Goal: Task Accomplishment & Management: Complete application form

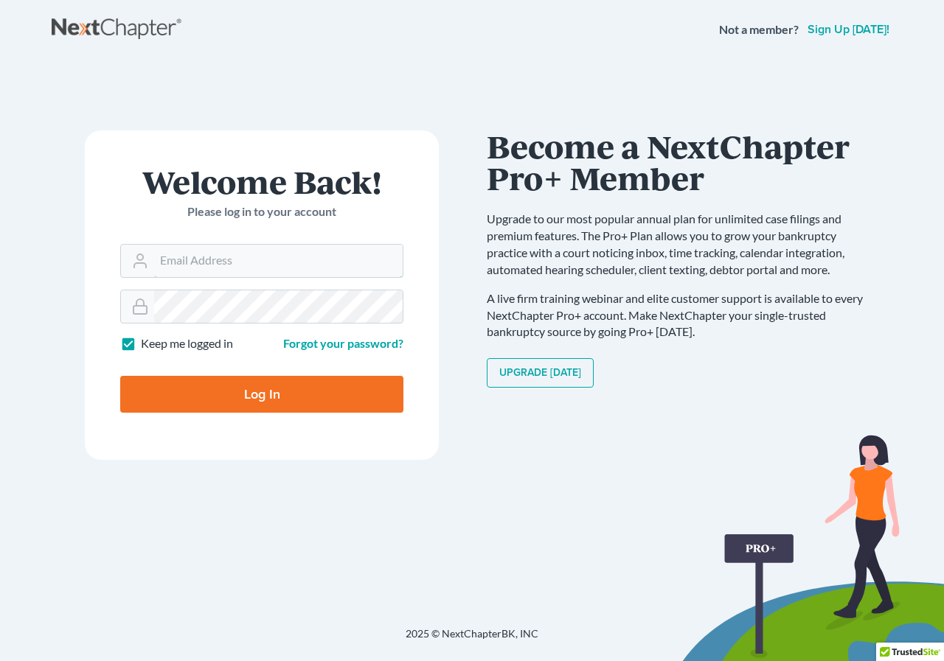
type input "[EMAIL_ADDRESS][DOMAIN_NAME]"
click at [240, 389] on input "Log In" at bounding box center [261, 394] width 283 height 37
type input "Thinking..."
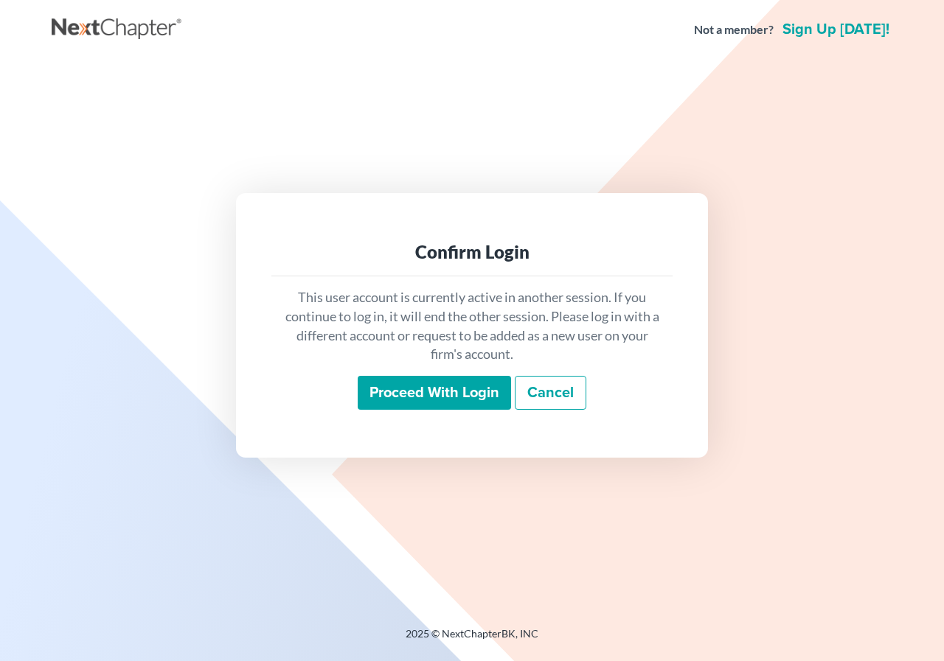
click at [430, 391] on input "Proceed with login" at bounding box center [434, 393] width 153 height 34
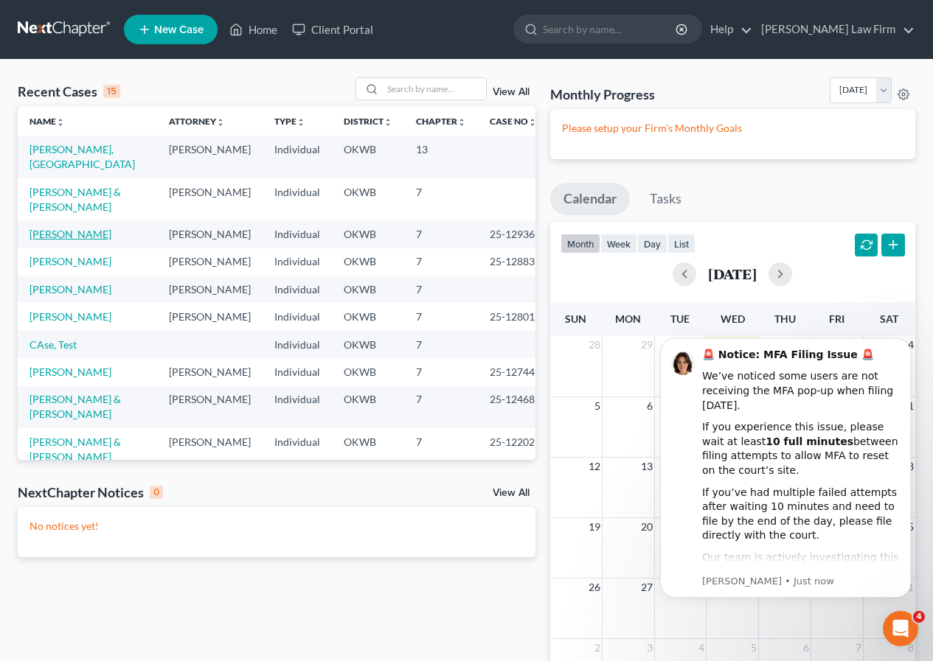
click at [72, 232] on link "[PERSON_NAME]" at bounding box center [70, 234] width 82 height 13
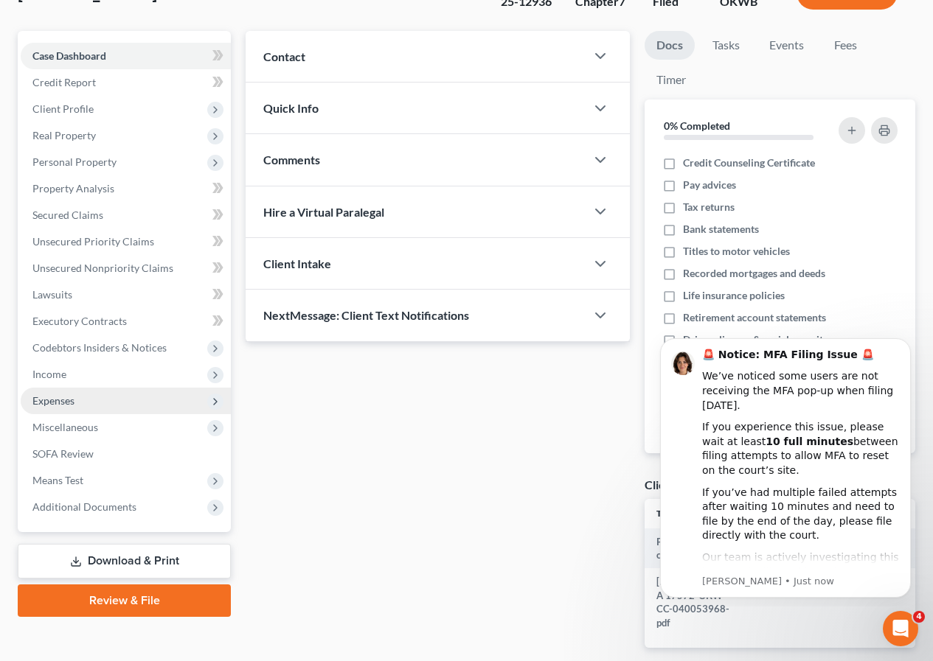
scroll to position [147, 0]
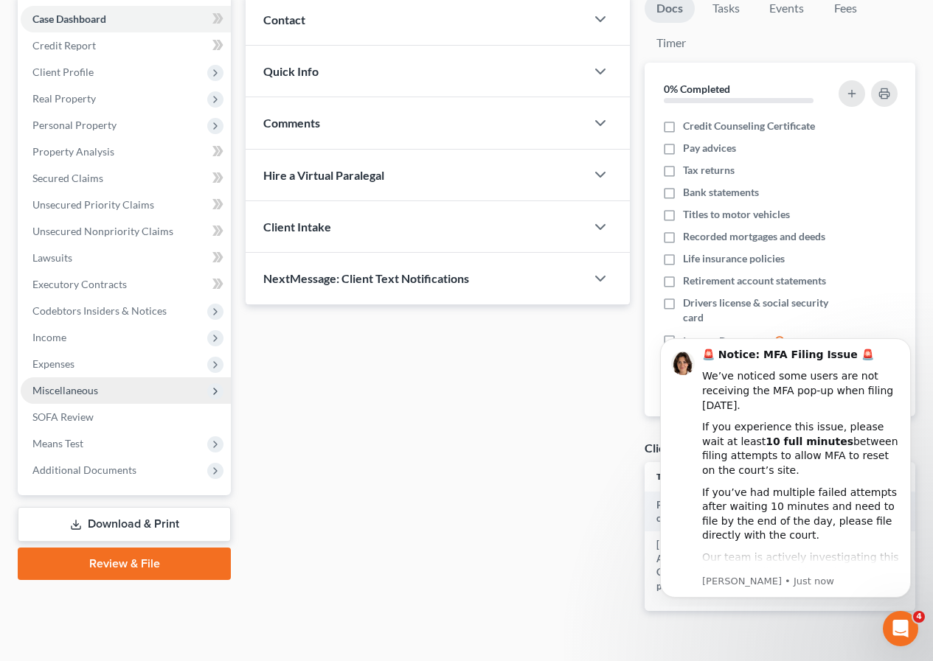
click at [81, 393] on span "Miscellaneous" at bounding box center [65, 390] width 66 height 13
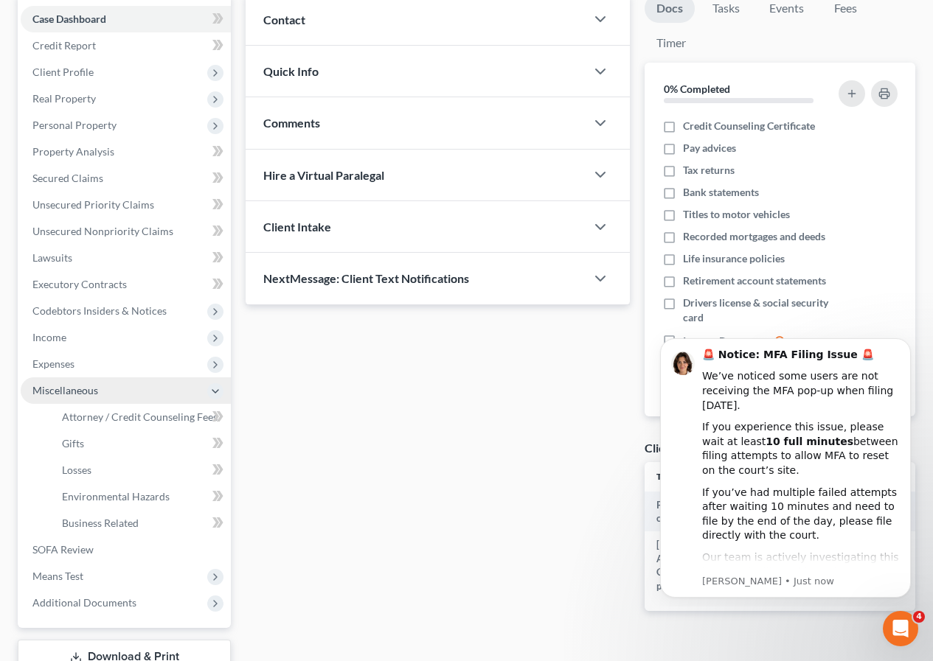
click at [81, 393] on span "Miscellaneous" at bounding box center [65, 390] width 66 height 13
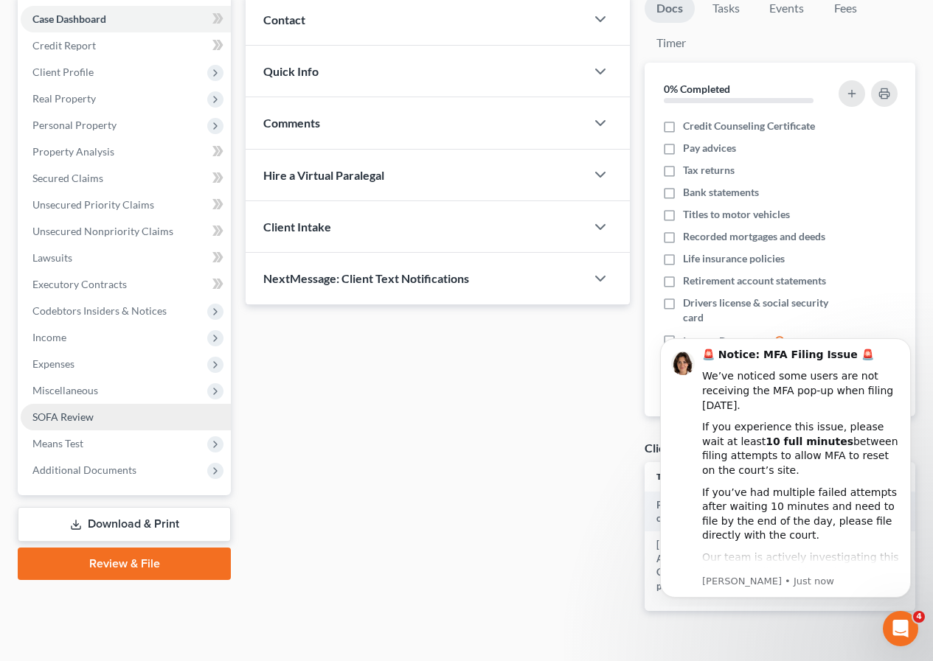
click at [80, 420] on span "SOFA Review" at bounding box center [62, 417] width 61 height 13
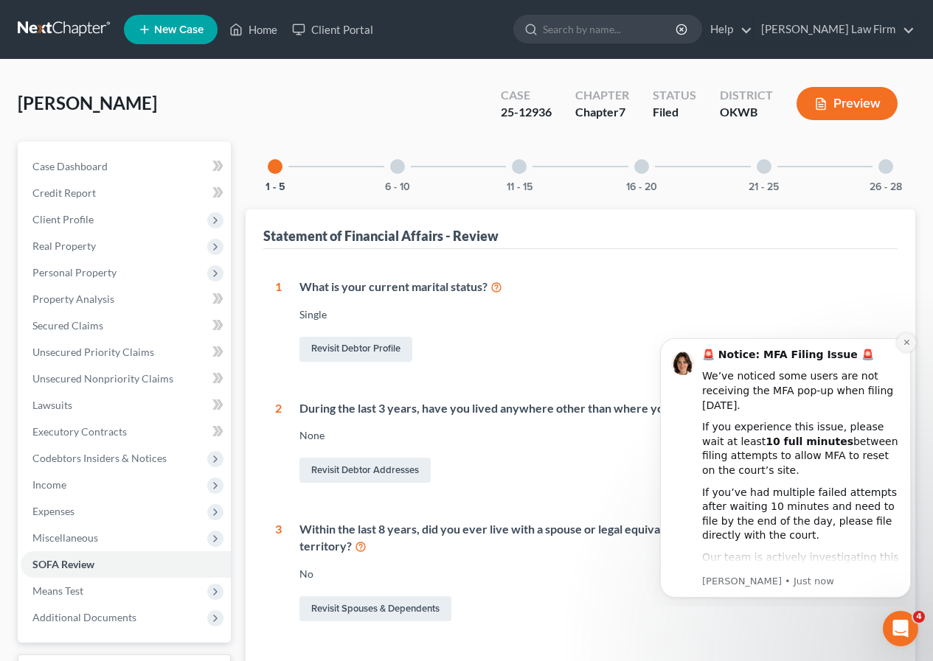
click at [903, 343] on icon "Dismiss notification" at bounding box center [907, 342] width 8 height 8
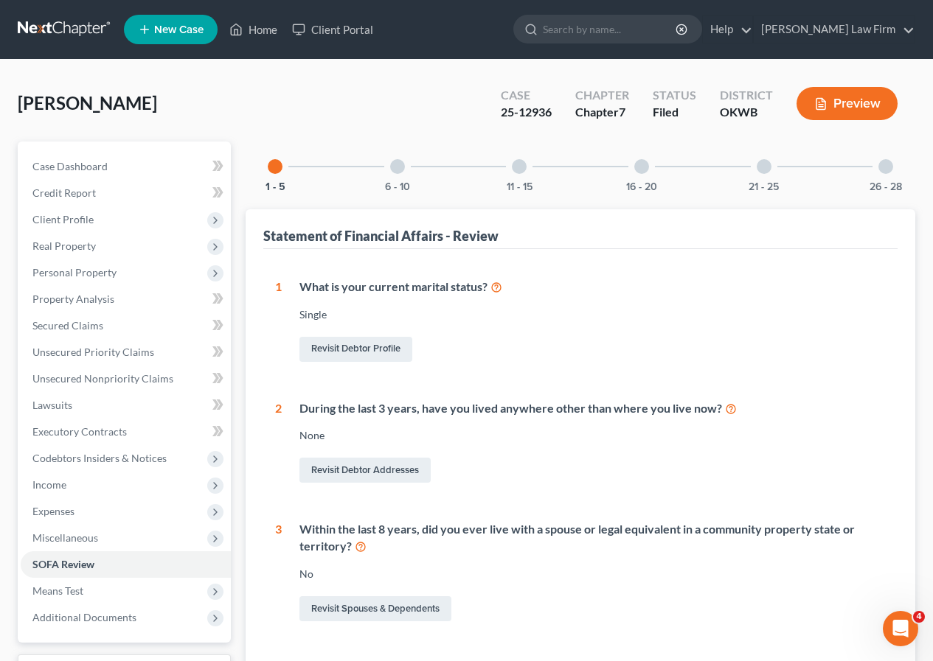
click at [397, 168] on div at bounding box center [397, 166] width 15 height 15
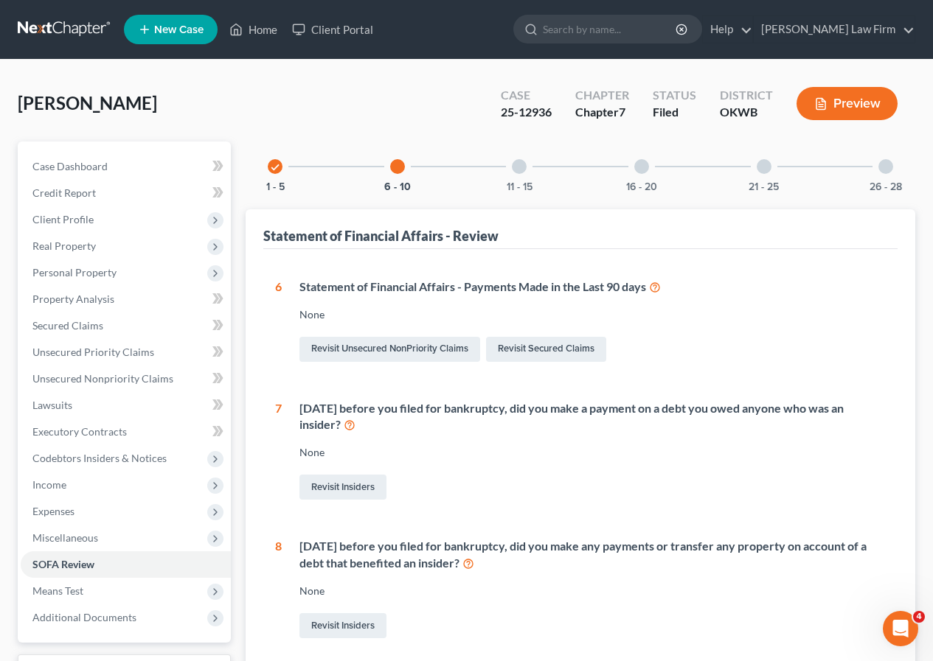
click at [515, 170] on div at bounding box center [519, 166] width 15 height 15
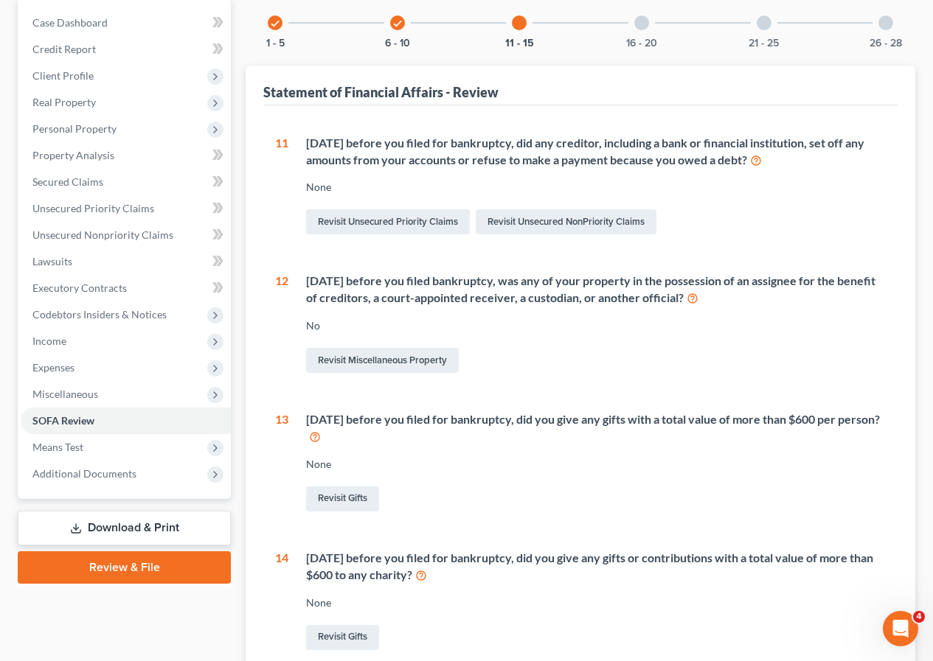
scroll to position [135, 0]
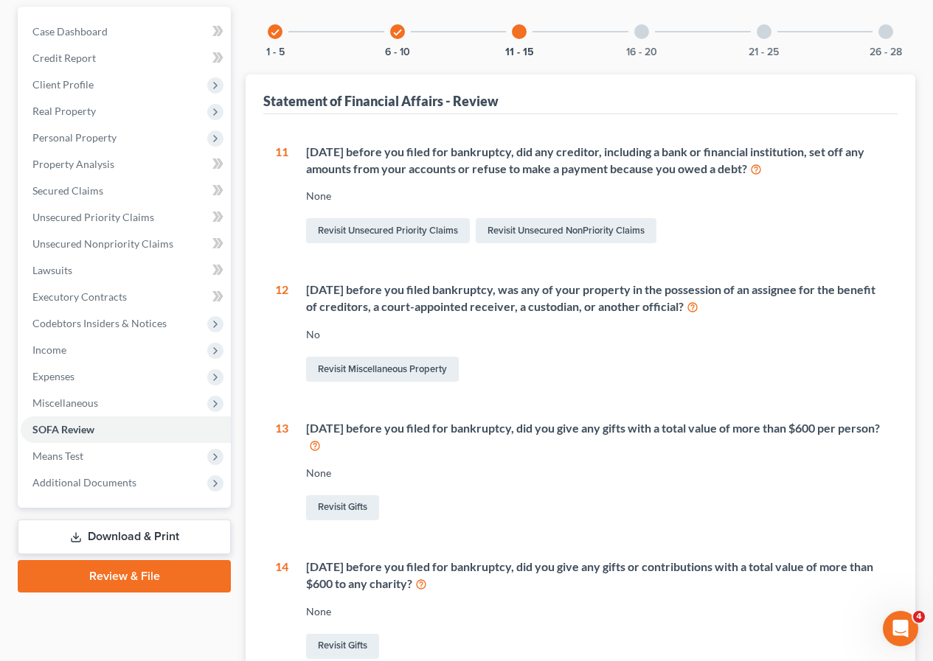
click at [640, 40] on div "16 - 20" at bounding box center [641, 32] width 50 height 50
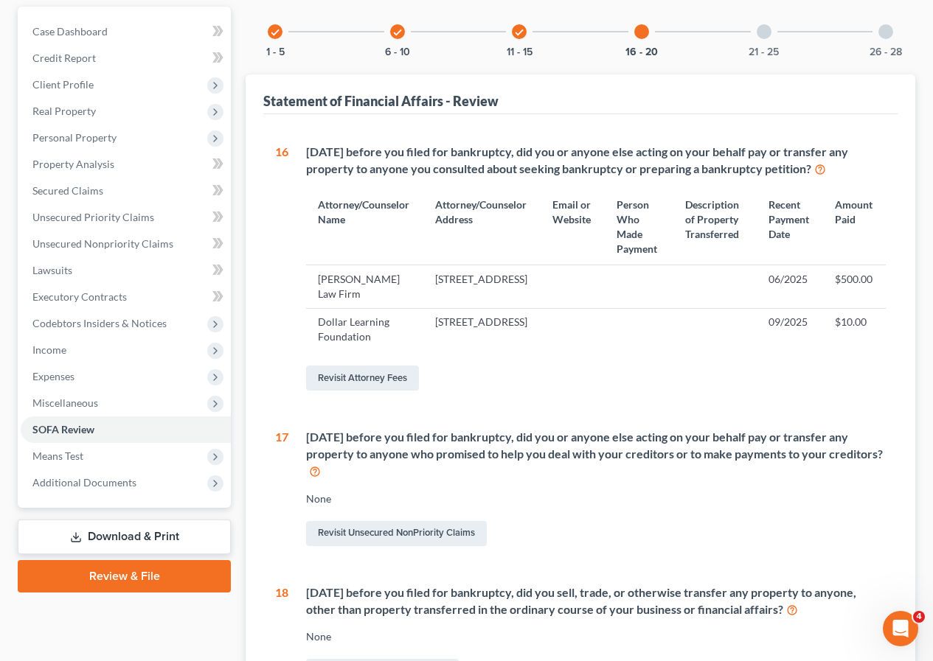
click at [759, 32] on div at bounding box center [764, 31] width 15 height 15
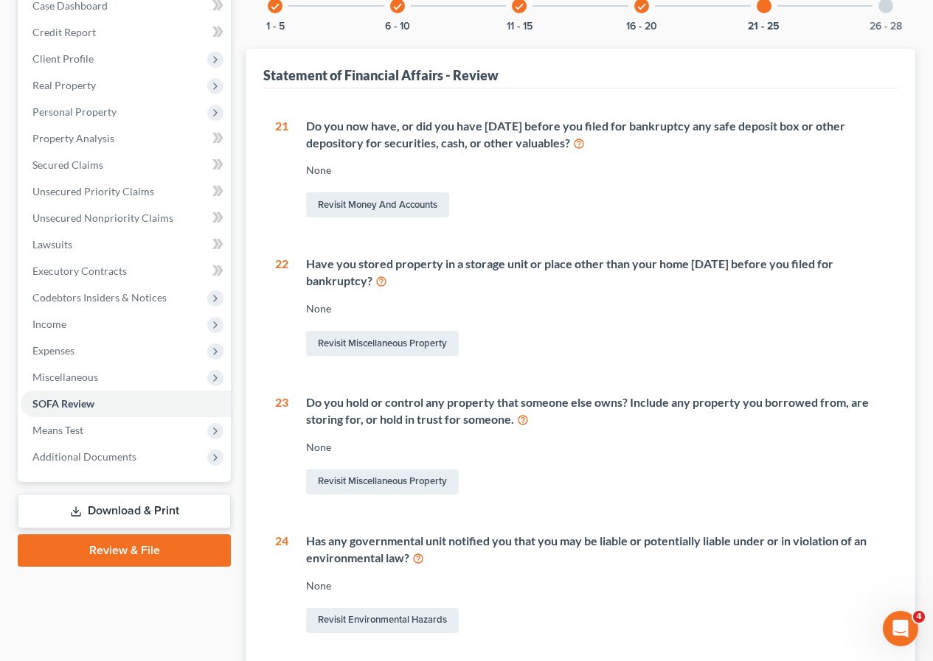
scroll to position [118, 0]
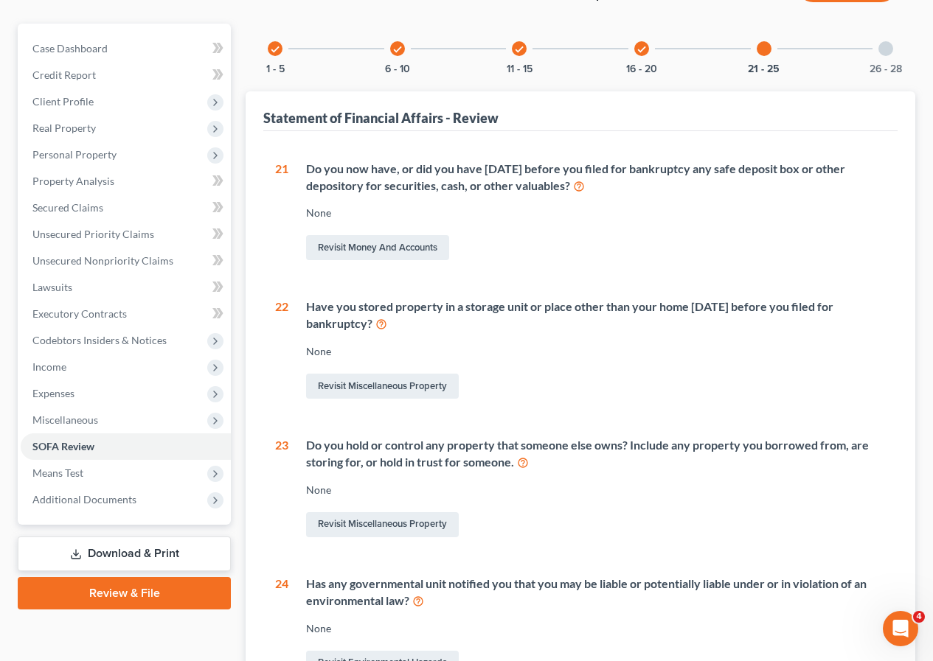
click at [883, 47] on div at bounding box center [885, 48] width 15 height 15
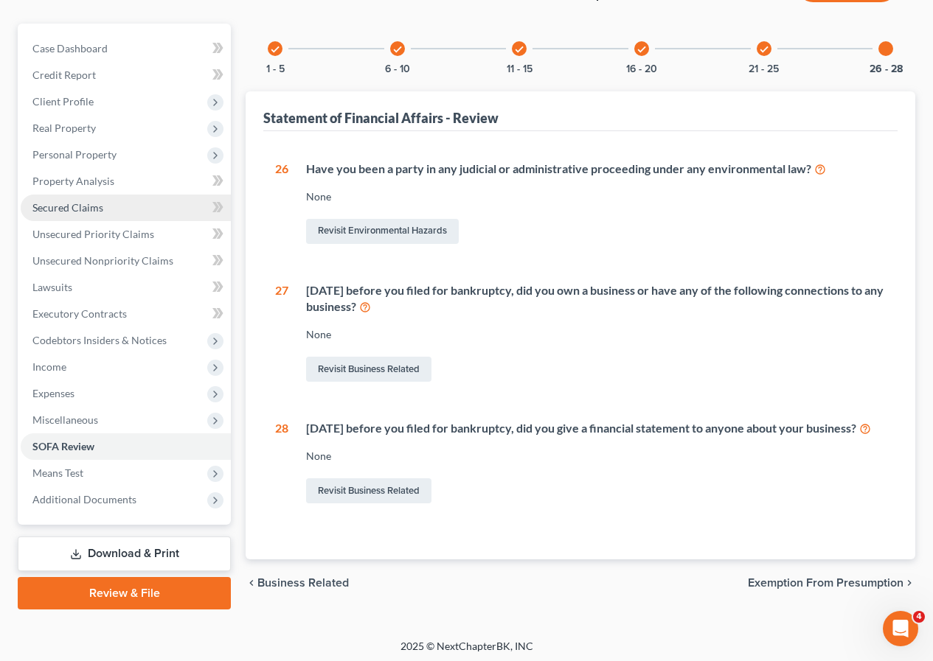
click at [148, 213] on link "Secured Claims" at bounding box center [126, 208] width 210 height 27
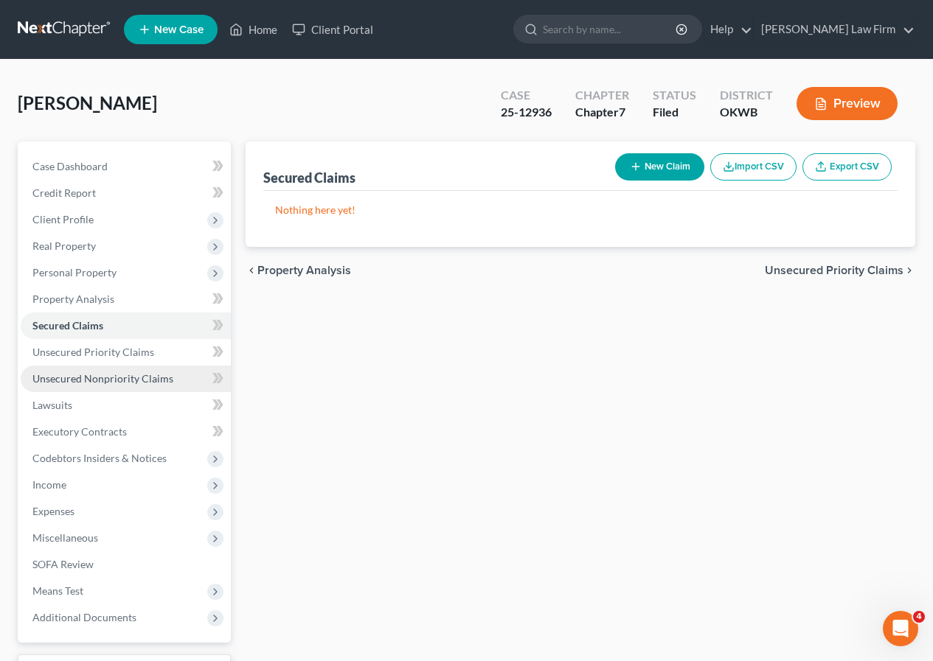
click at [44, 378] on span "Unsecured Nonpriority Claims" at bounding box center [102, 378] width 141 height 13
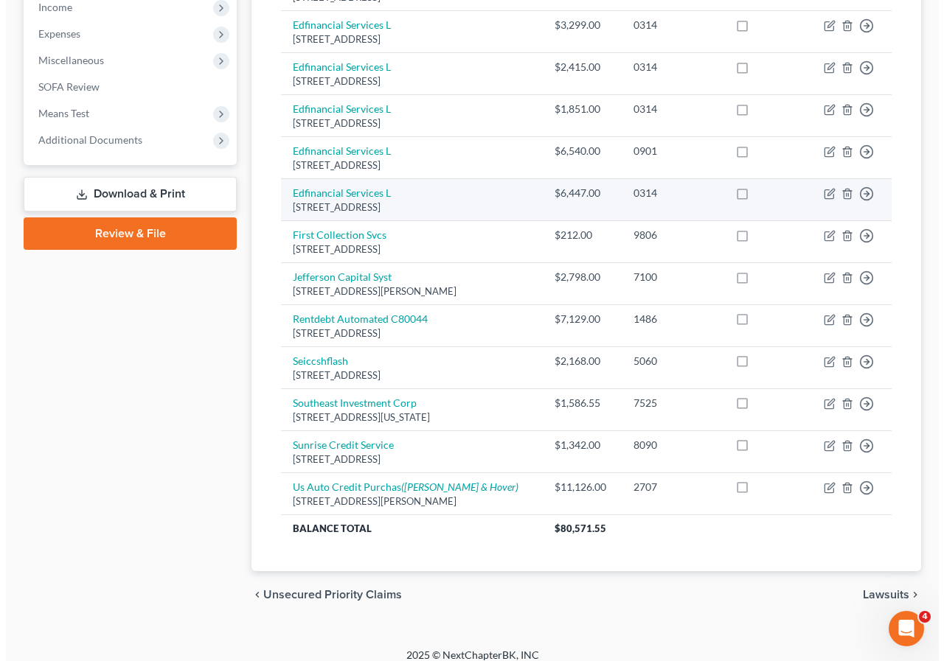
scroll to position [491, 0]
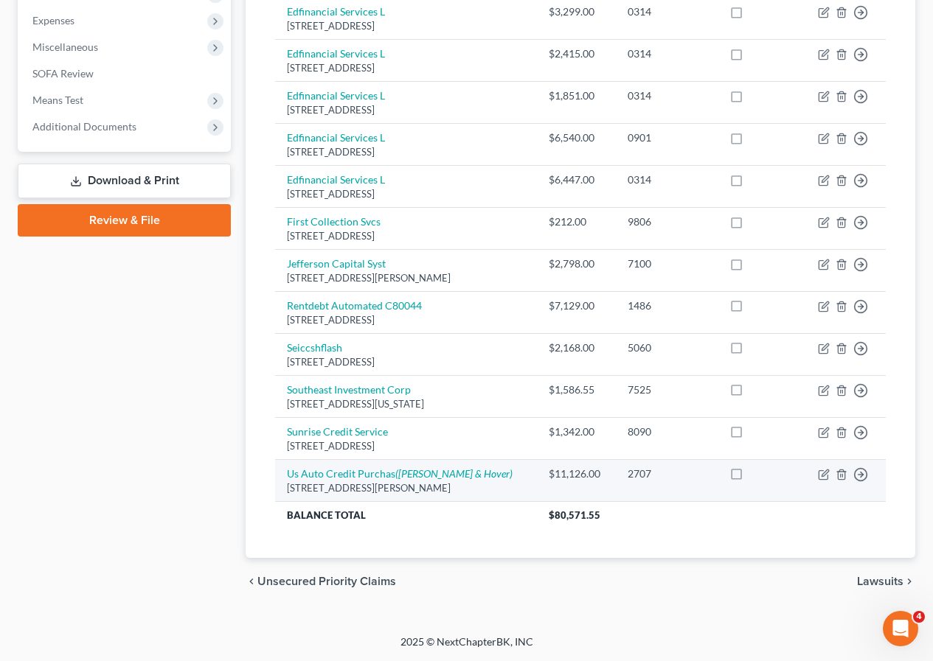
click at [425, 486] on div "8375 Dix Ellis Trl Ste 3, Jacksonville, FL 32256" at bounding box center [406, 488] width 238 height 14
click at [507, 479] on td "Us Auto Credit Purchas (Robinson & Hover) 8375 Dix Ellis Trl Ste 3, Jacksonvill…" at bounding box center [406, 480] width 262 height 42
click at [818, 476] on icon "button" at bounding box center [824, 475] width 12 height 12
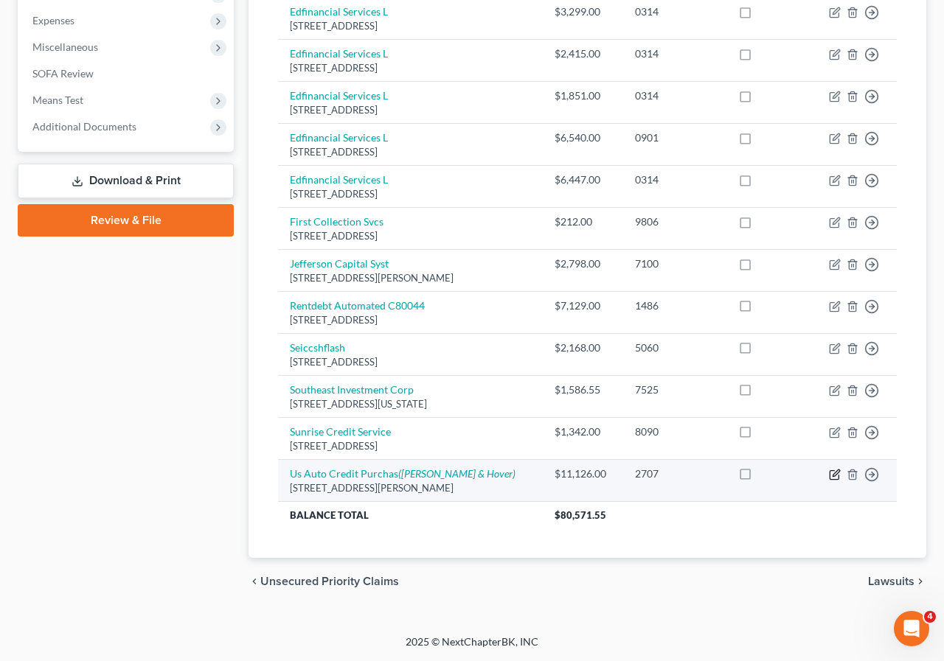
select select "9"
select select "14"
select select "0"
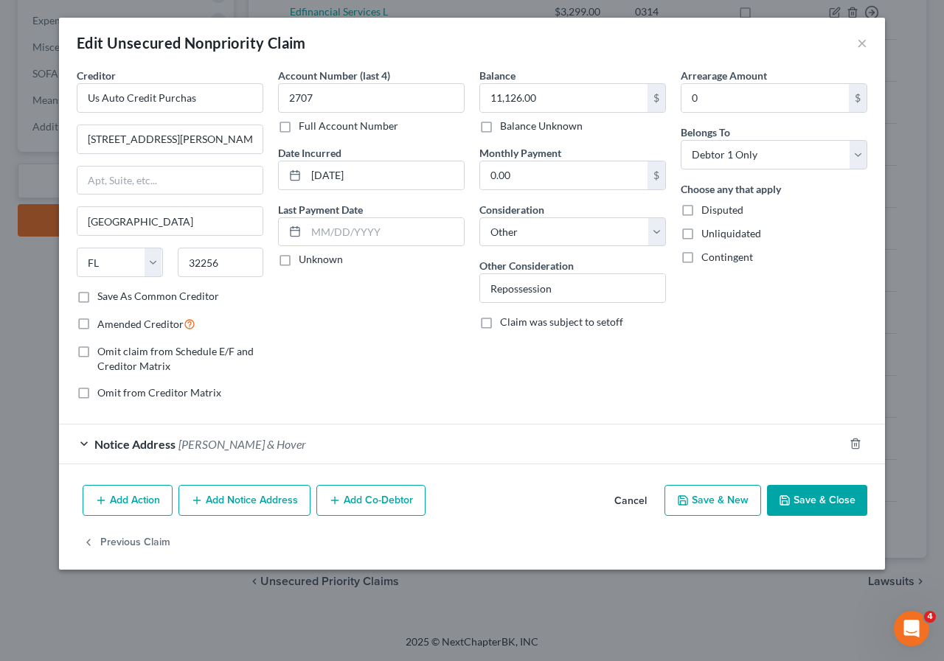
click at [152, 437] on span "Notice Address" at bounding box center [134, 444] width 81 height 14
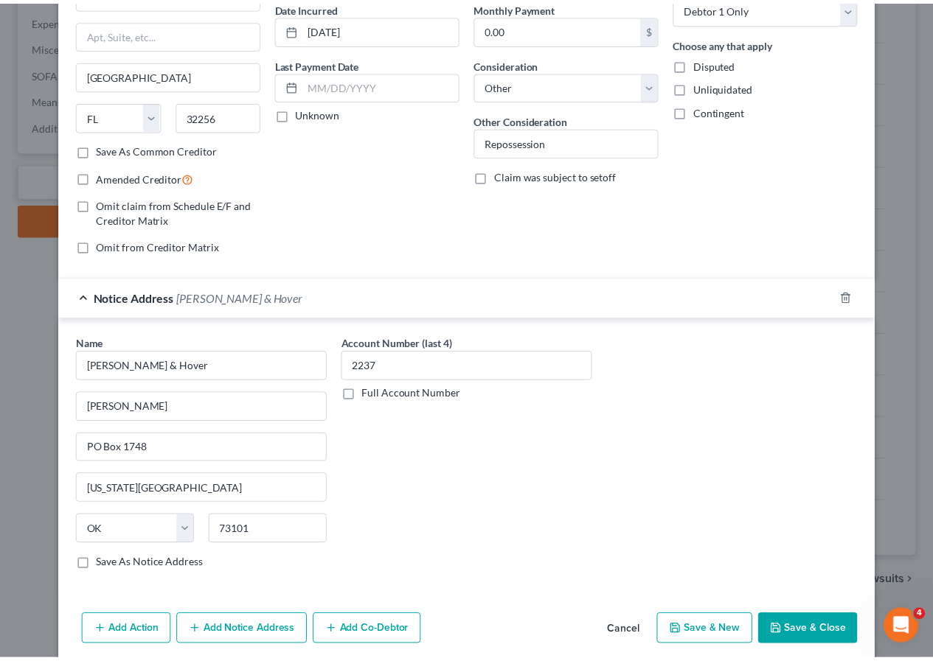
scroll to position [147, 0]
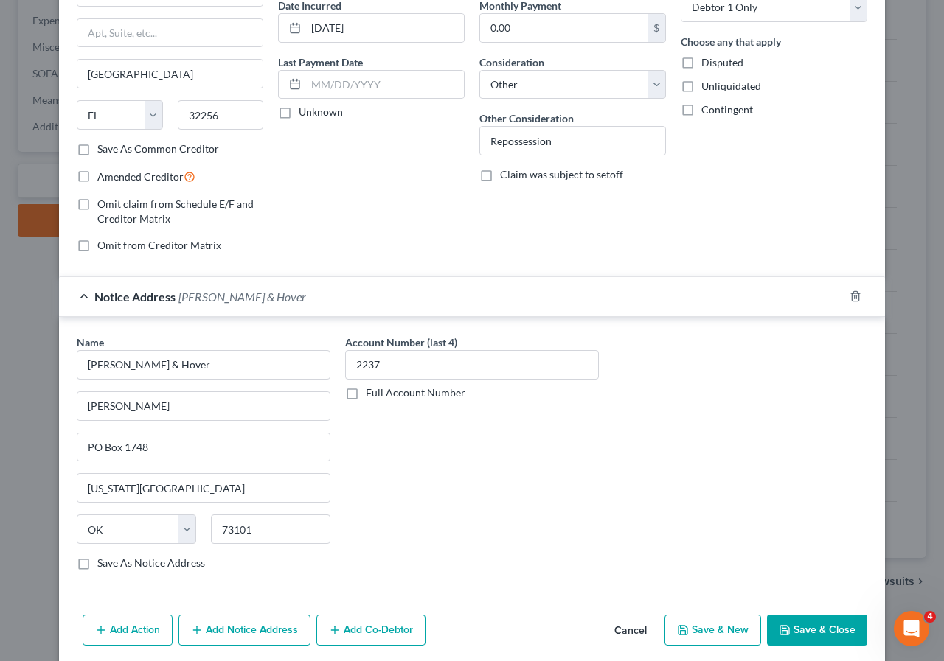
click at [801, 630] on button "Save & Close" at bounding box center [817, 630] width 100 height 31
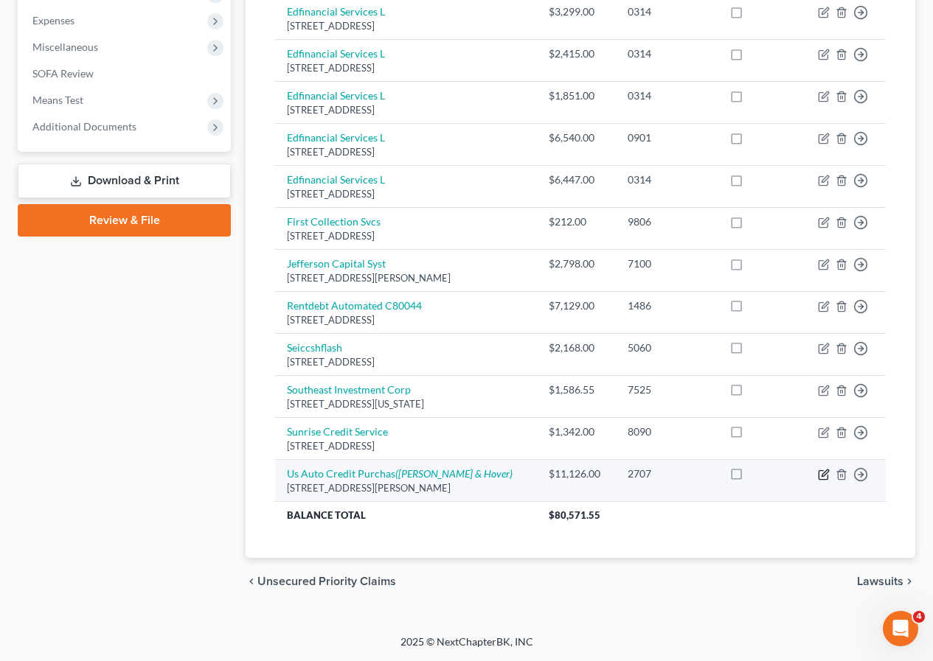
click at [819, 472] on icon "button" at bounding box center [822, 475] width 9 height 9
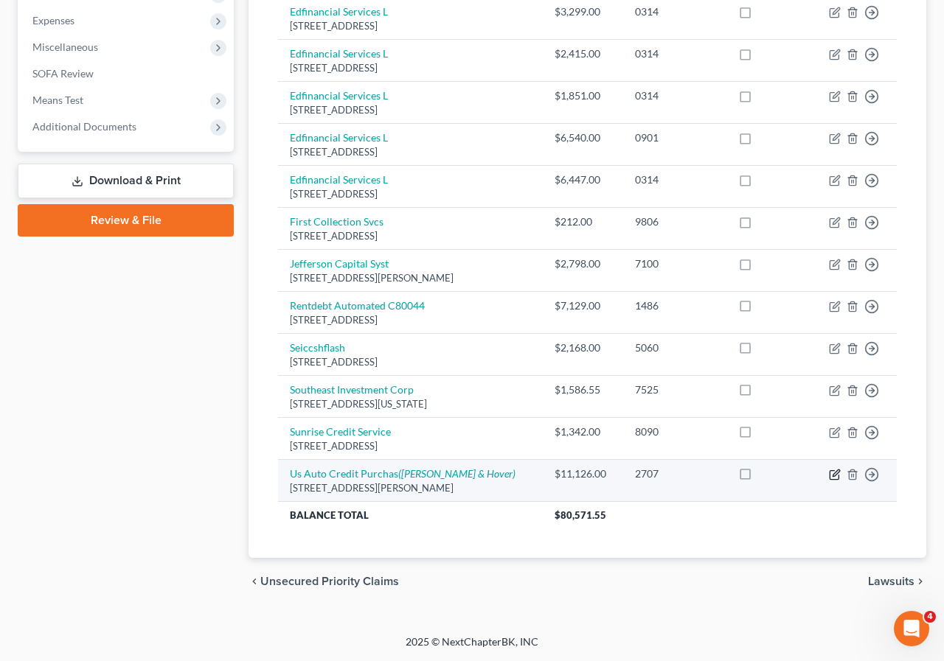
select select "9"
select select "14"
select select "0"
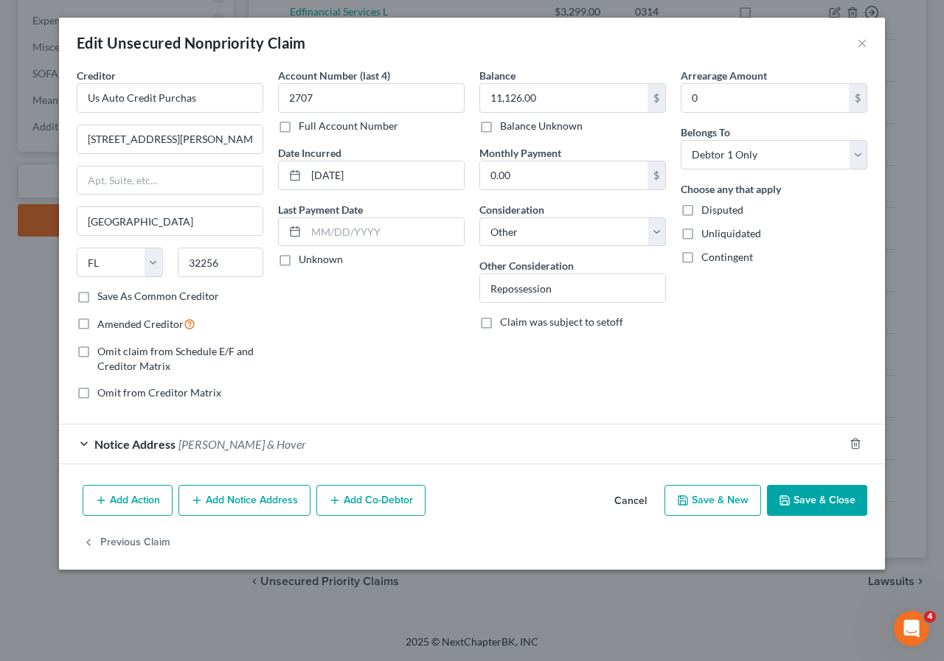
click at [831, 495] on button "Save & Close" at bounding box center [817, 500] width 100 height 31
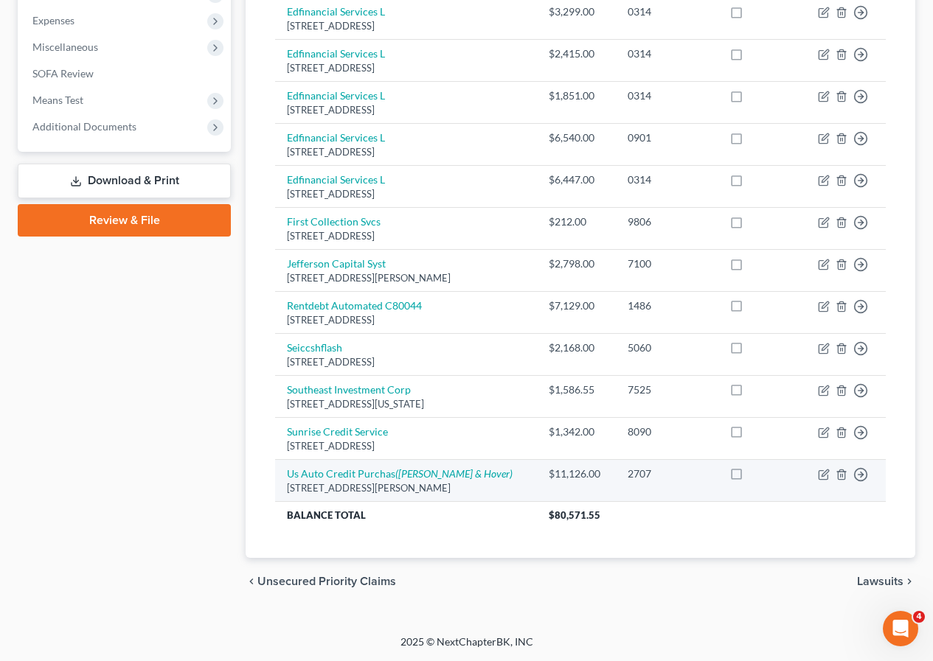
click at [330, 484] on div "8375 Dix Ellis Trl Ste 3, Jacksonville, FL 32256" at bounding box center [406, 488] width 238 height 14
